Goal: Information Seeking & Learning: Find specific fact

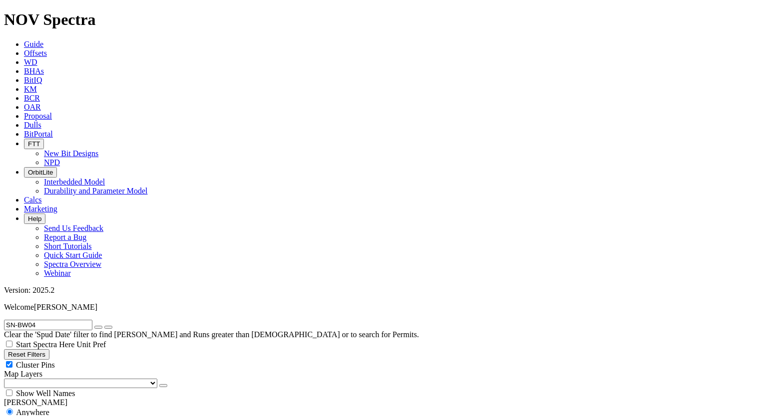
scroll to position [192, 0]
drag, startPoint x: 647, startPoint y: 323, endPoint x: 693, endPoint y: 326, distance: 46.5
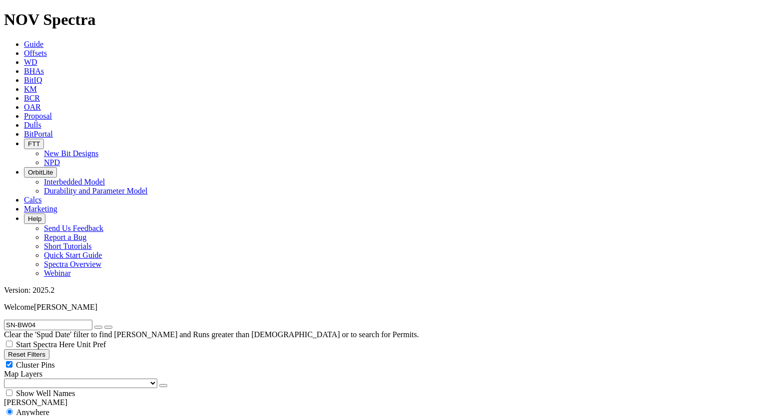
drag, startPoint x: 683, startPoint y: 159, endPoint x: 755, endPoint y: 158, distance: 71.4
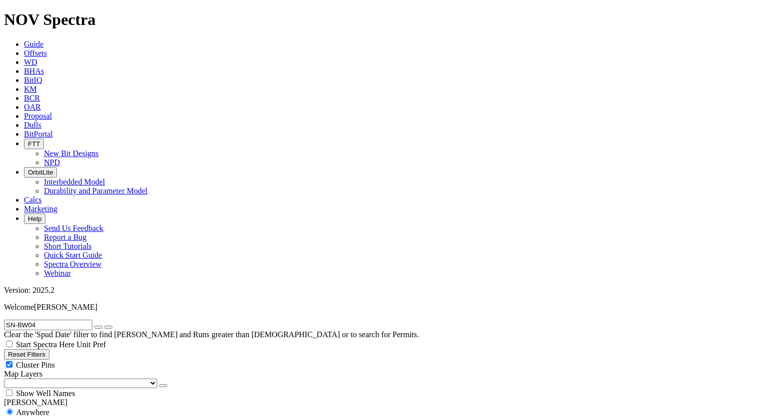
copy span "[PERSON_NAME] [PERSON_NAME]"
drag, startPoint x: 645, startPoint y: 326, endPoint x: 725, endPoint y: 328, distance: 79.9
copy span "[PERSON_NAME] [PERSON_NAME]"
